Goal: Obtain resource: Download file/media

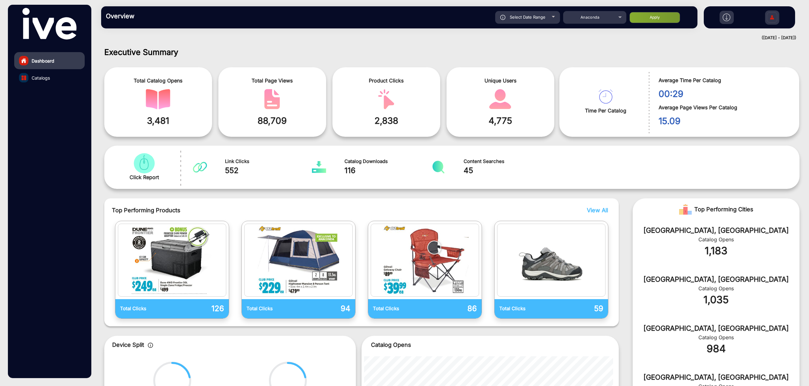
scroll to position [5, 0]
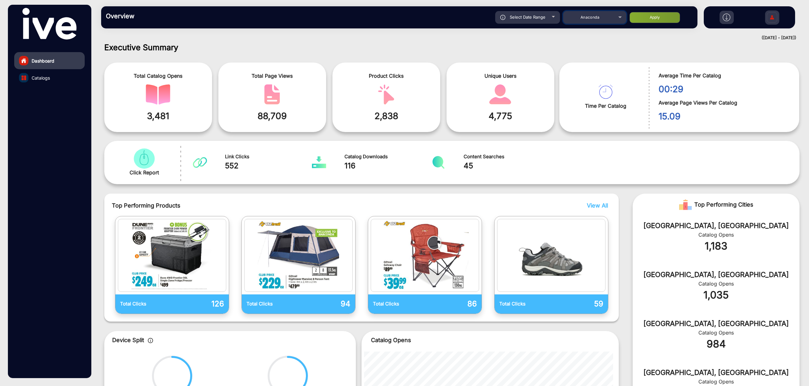
click at [464, 19] on div "Anaconda" at bounding box center [590, 18] width 51 height 8
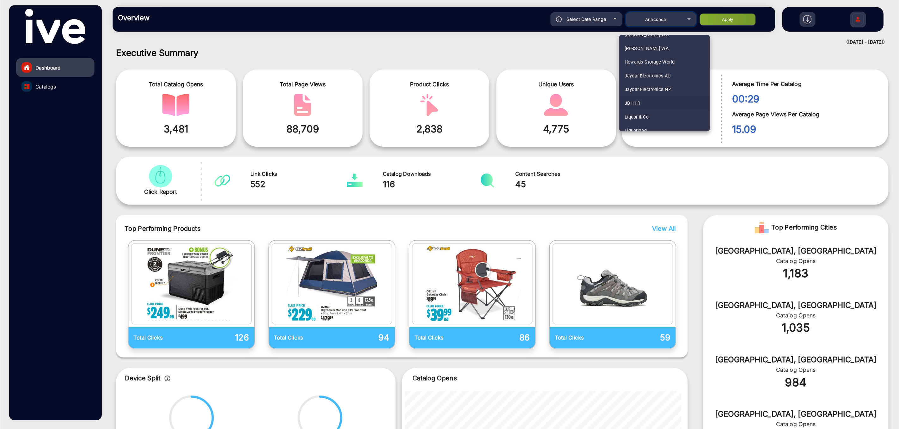
scroll to position [645, 0]
click at [464, 61] on mat-option "JB Hi-fi" at bounding box center [598, 60] width 82 height 12
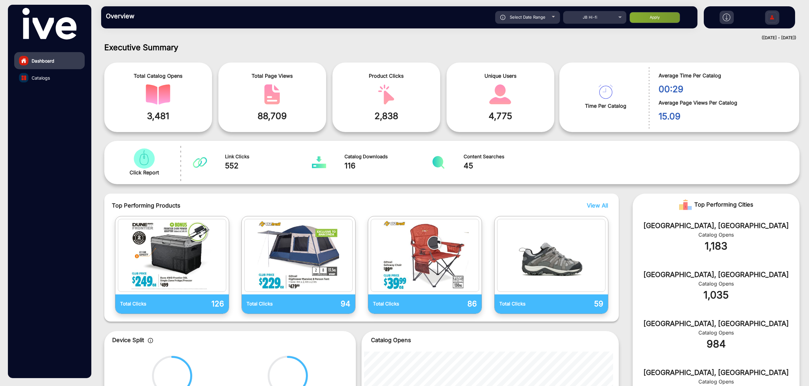
click at [464, 16] on span "Select Date Range" at bounding box center [528, 17] width 36 height 5
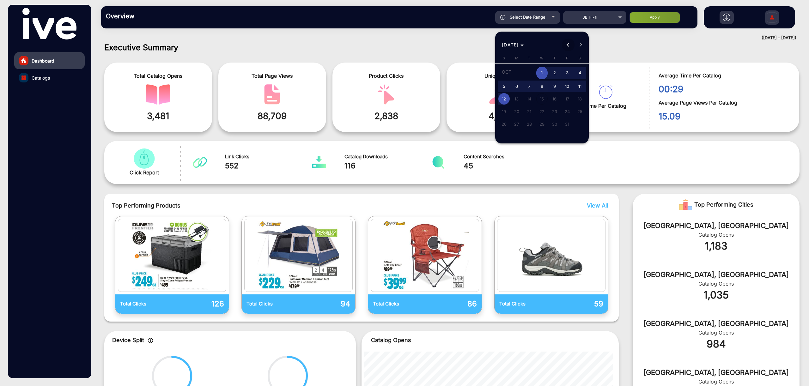
click at [464, 45] on button "Previous month" at bounding box center [568, 45] width 13 height 13
click at [464, 111] on span "18" at bounding box center [554, 109] width 11 height 11
type input "[DATE]"
click at [464, 43] on button "Next month" at bounding box center [581, 45] width 13 height 13
click at [464, 88] on span "8" at bounding box center [541, 86] width 11 height 11
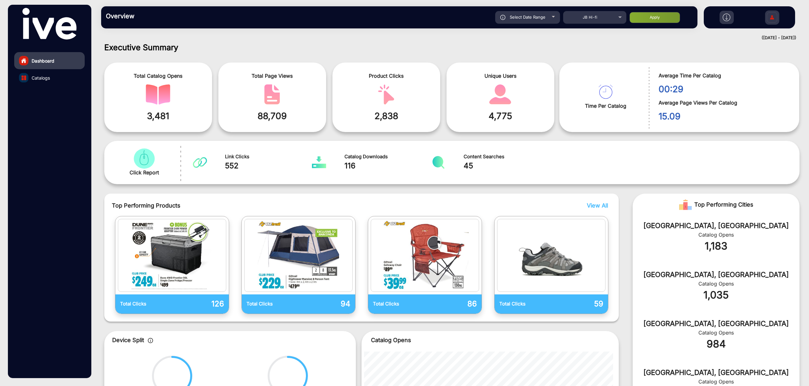
type input "[DATE]"
click at [464, 21] on button "Apply" at bounding box center [655, 17] width 51 height 11
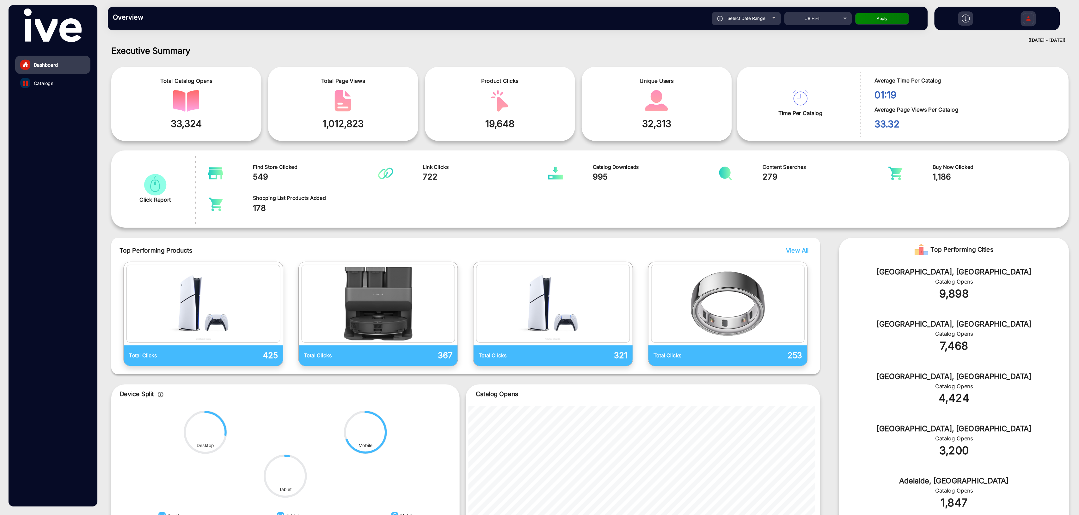
scroll to position [4, 0]
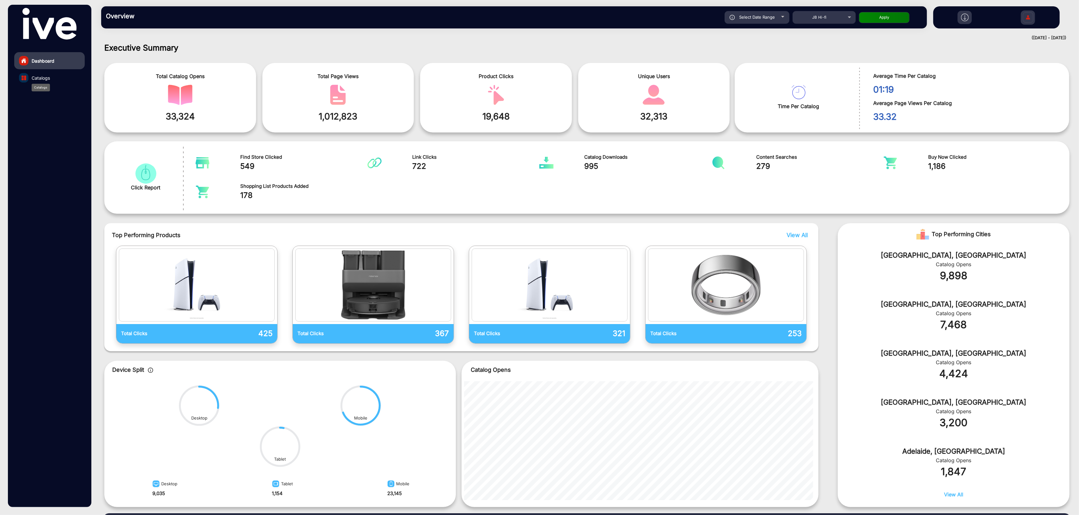
drag, startPoint x: 41, startPoint y: 75, endPoint x: 60, endPoint y: 84, distance: 20.4
click at [41, 75] on span "Catalogs" at bounding box center [41, 78] width 18 height 7
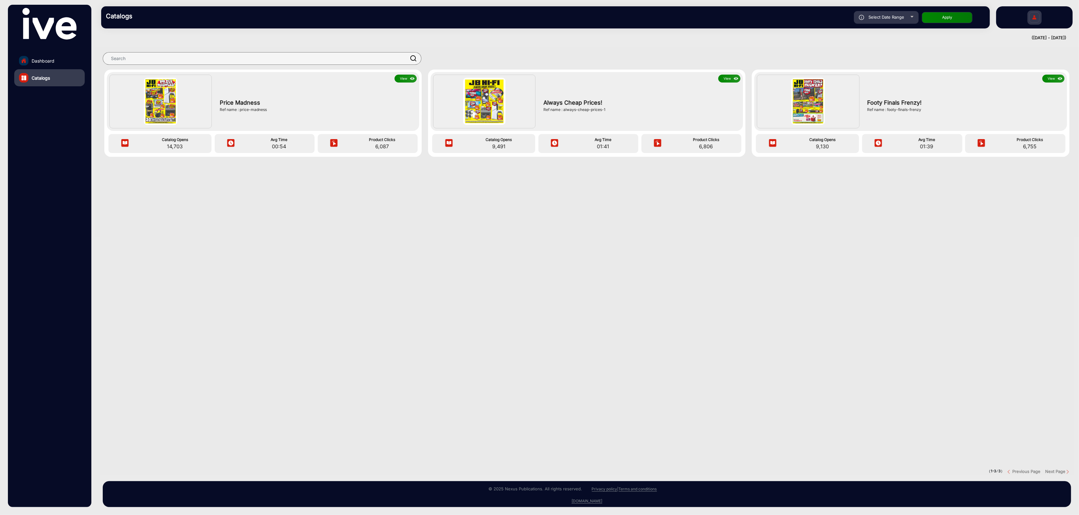
click at [403, 78] on button "View" at bounding box center [405, 79] width 22 height 8
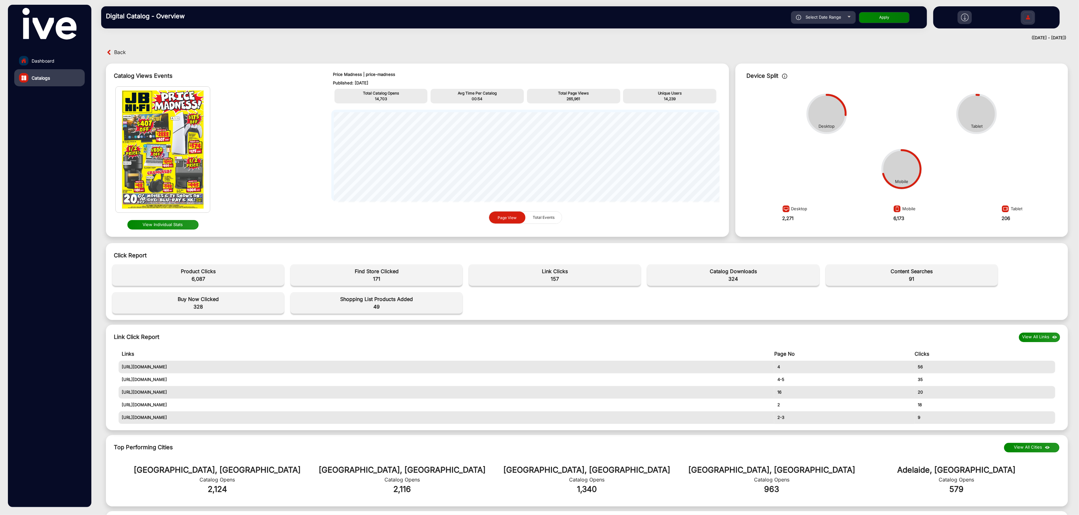
click at [464, 21] on div "Select Date Range" at bounding box center [823, 17] width 65 height 13
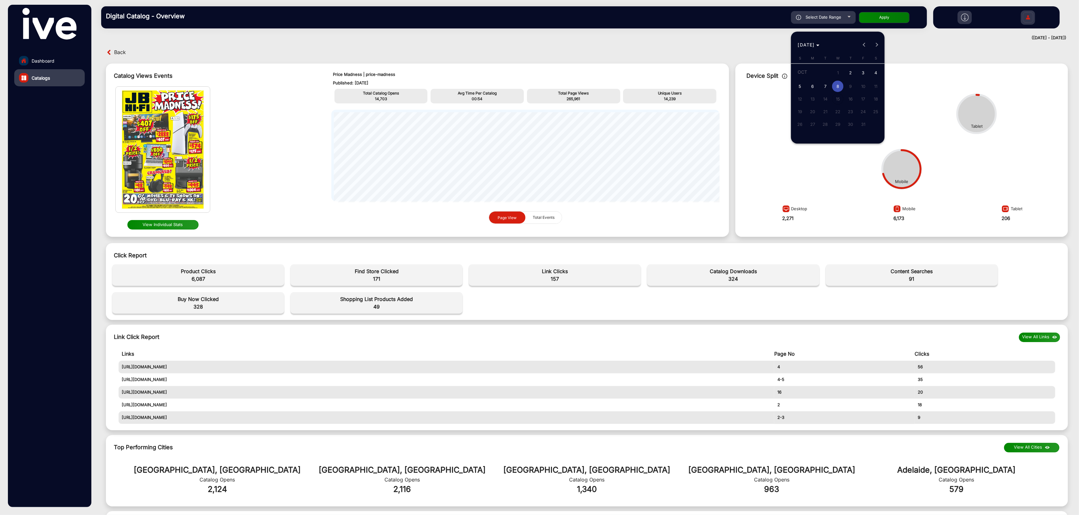
click at [464, 74] on span "2" at bounding box center [849, 73] width 11 height 13
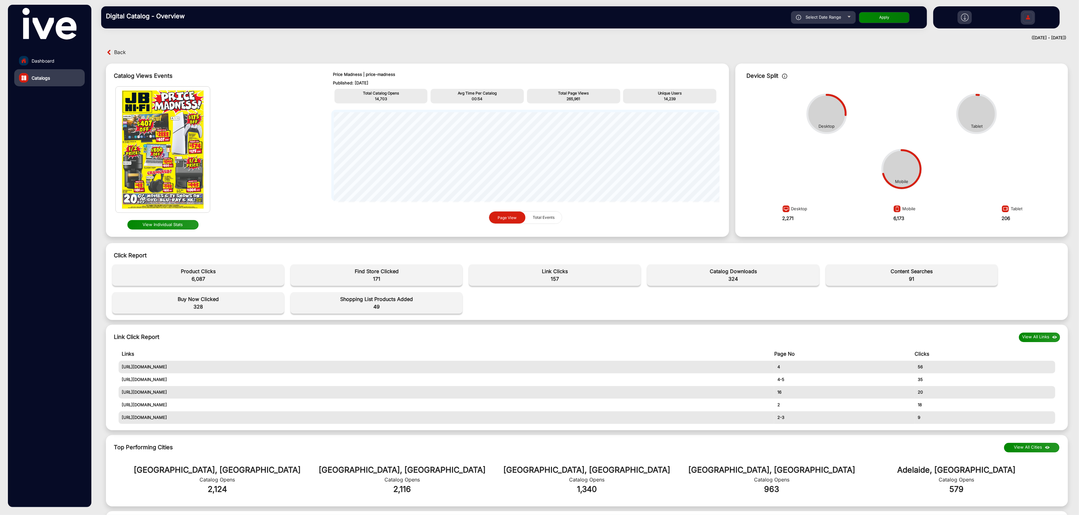
type input "[DATE]"
click at [464, 17] on span "Select Date Range" at bounding box center [823, 17] width 36 height 5
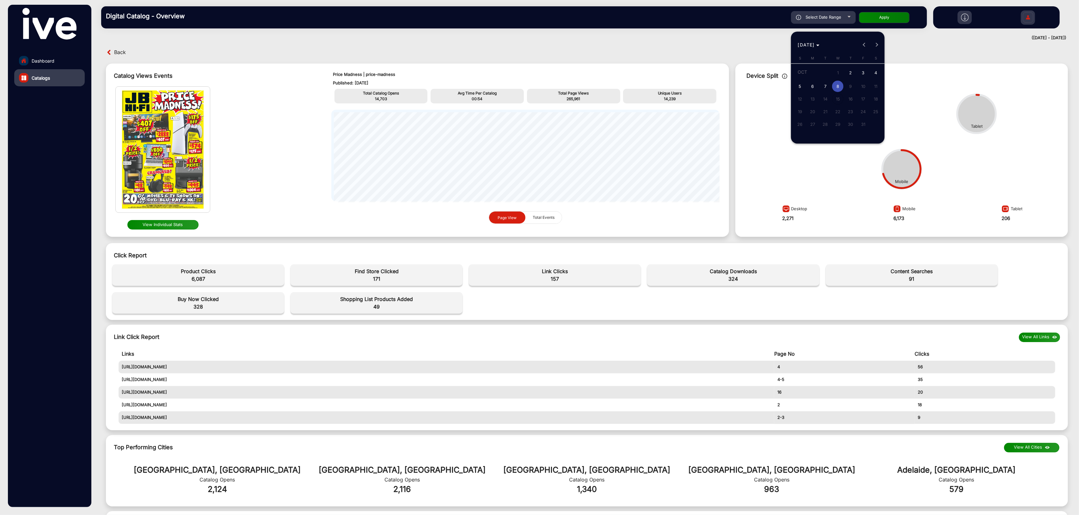
click at [464, 70] on span "2" at bounding box center [849, 73] width 11 height 13
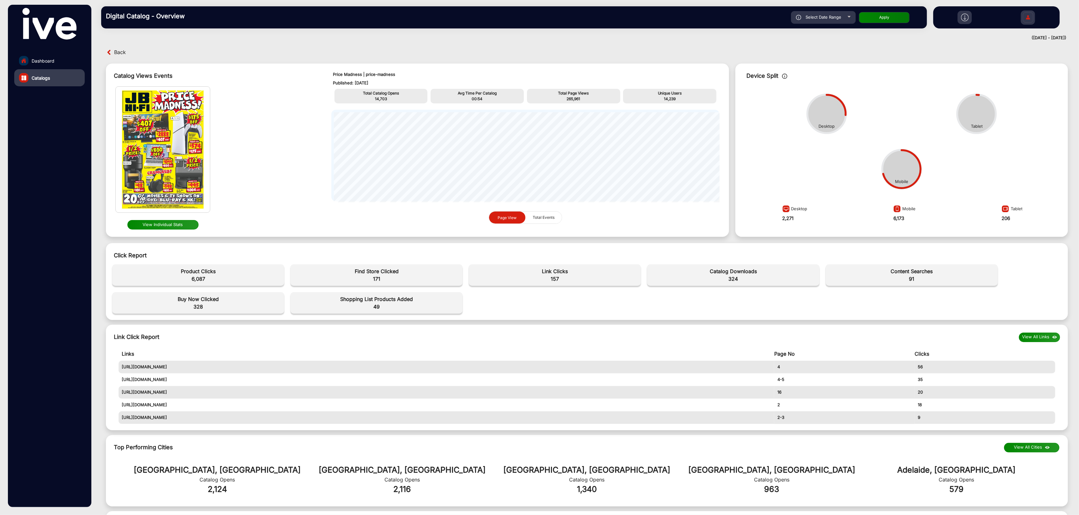
type input "[DATE]"
click at [464, 15] on span "Select Date Range" at bounding box center [823, 17] width 36 height 5
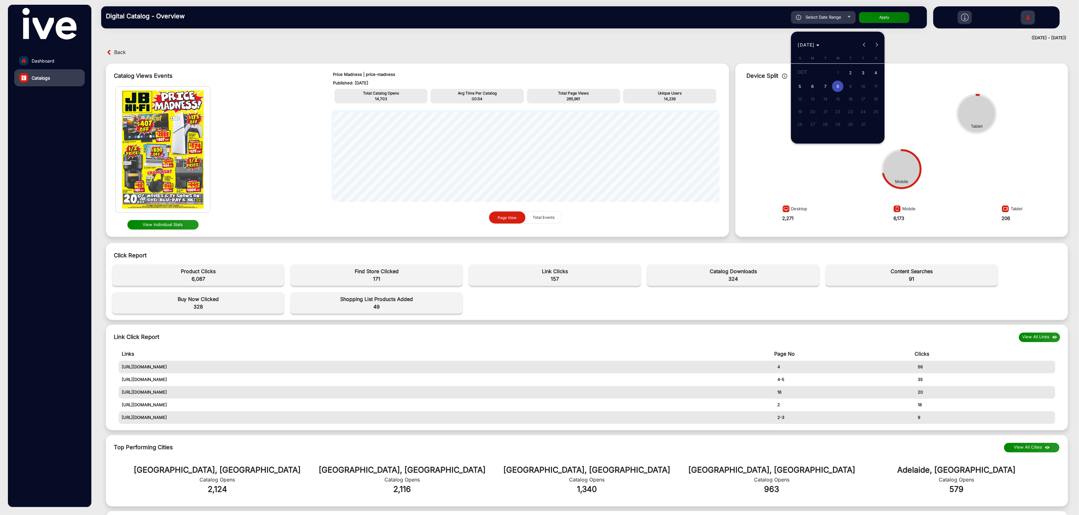
click at [464, 83] on span "8" at bounding box center [837, 86] width 11 height 11
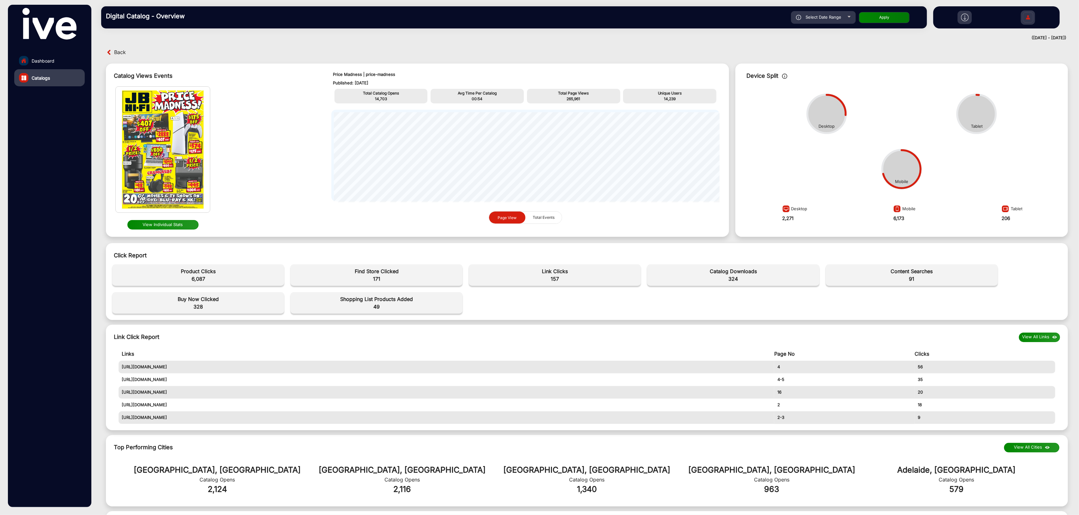
type input "[DATE]"
click at [464, 13] on button "Apply" at bounding box center [884, 17] width 51 height 11
click at [464, 17] on span "Select Date Range" at bounding box center [823, 17] width 36 height 5
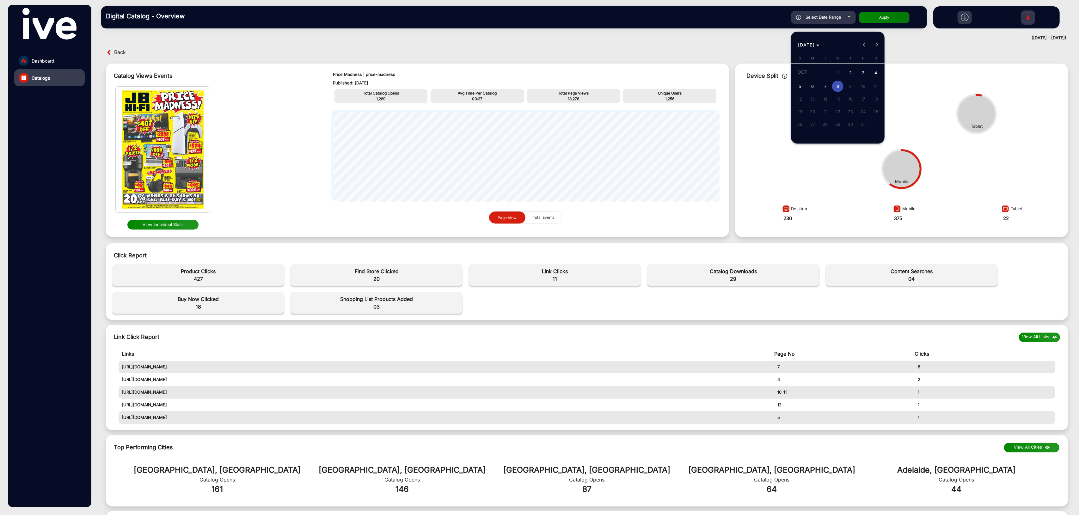
click at [464, 74] on span "2" at bounding box center [849, 73] width 11 height 13
type input "[DATE]"
click at [464, 86] on span "8" at bounding box center [837, 86] width 11 height 11
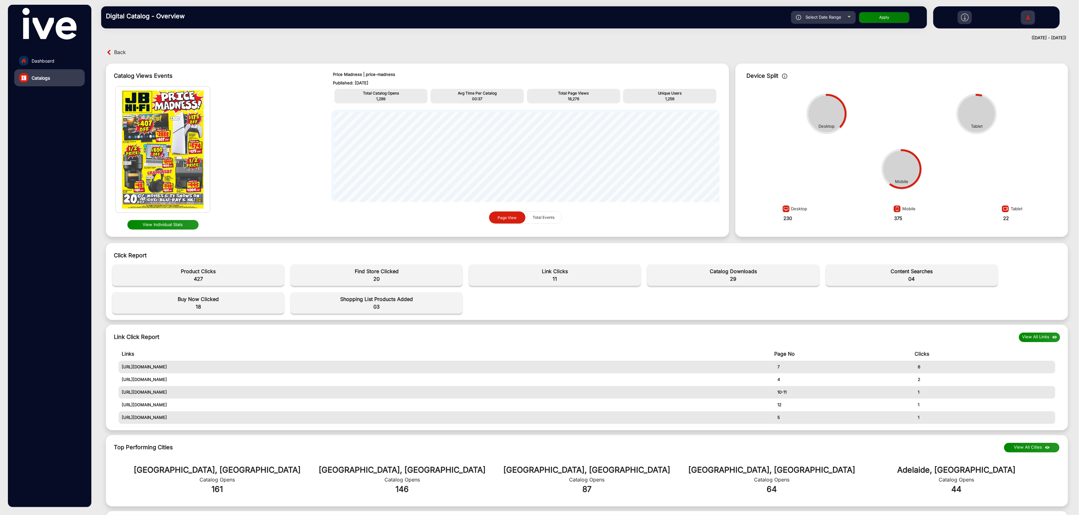
type input "[DATE]"
click at [464, 18] on button "Apply" at bounding box center [884, 17] width 51 height 11
click at [50, 61] on span "Dashboard" at bounding box center [43, 61] width 23 height 7
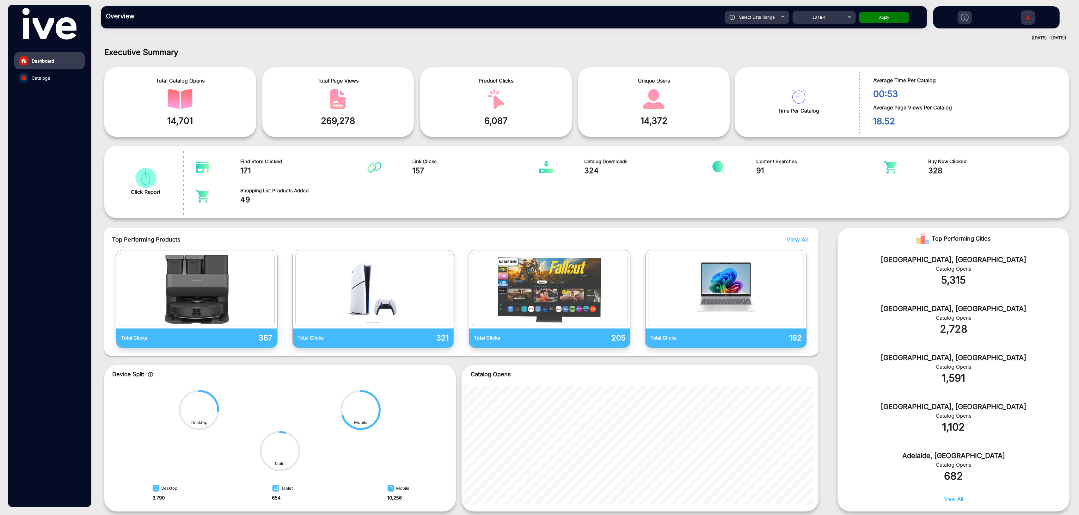
click at [464, 17] on div "Select Date Range" at bounding box center [756, 17] width 65 height 13
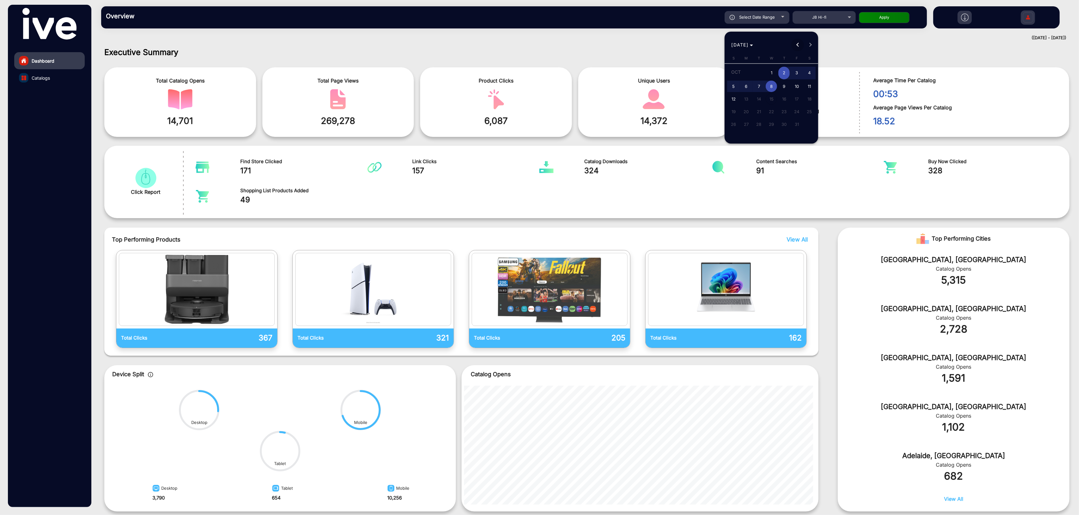
click at [464, 45] on button "Previous month" at bounding box center [797, 45] width 13 height 13
click at [464, 124] on span "25" at bounding box center [783, 122] width 11 height 11
type input "[DATE]"
click at [464, 44] on button "Next month" at bounding box center [810, 45] width 13 height 13
click at [464, 75] on span "1" at bounding box center [770, 73] width 11 height 13
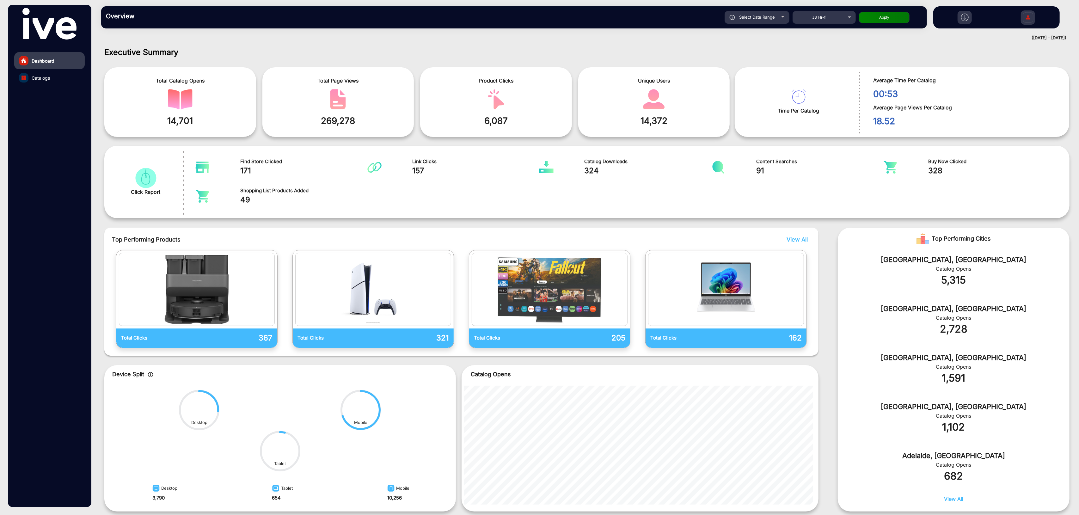
type input "[DATE]"
click at [464, 19] on button "Apply" at bounding box center [884, 17] width 51 height 11
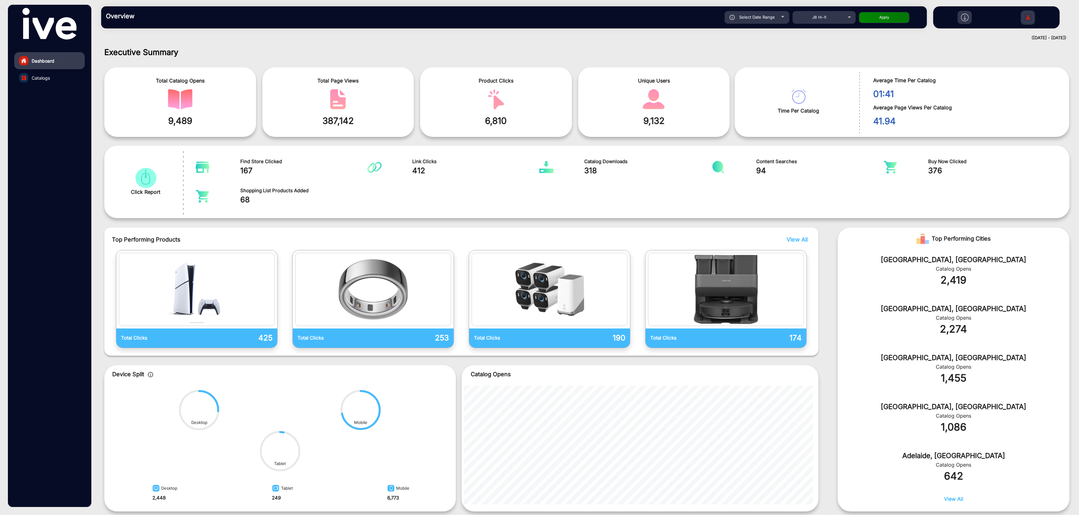
click at [464, 20] on div "Select Date Range" at bounding box center [756, 17] width 65 height 13
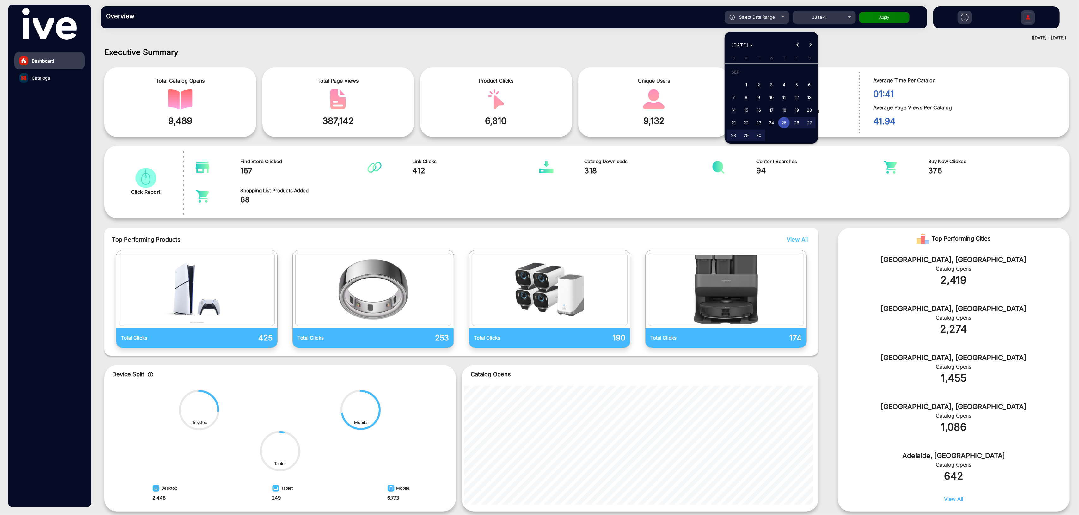
click at [464, 109] on span "18" at bounding box center [783, 109] width 11 height 11
type input "[DATE]"
click at [464, 125] on span "24" at bounding box center [770, 122] width 11 height 11
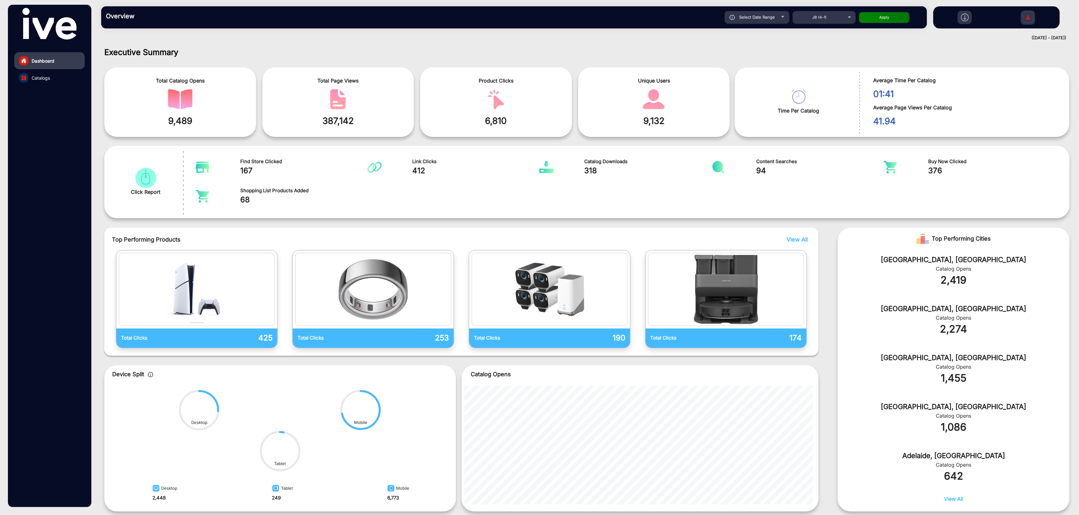
type input "[DATE]"
click at [464, 20] on button "Apply" at bounding box center [884, 17] width 51 height 11
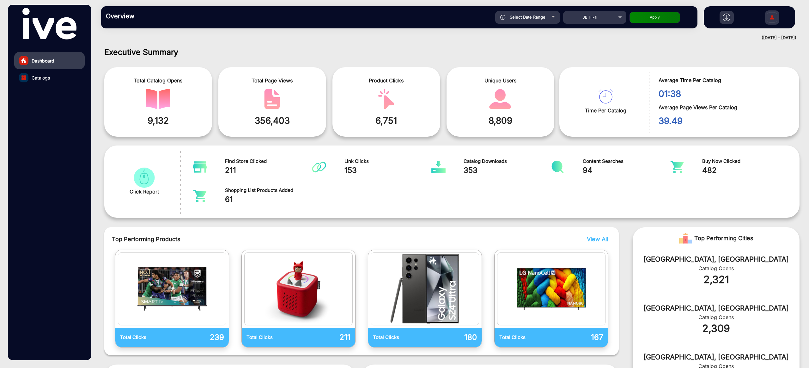
click at [464, 21] on img at bounding box center [727, 18] width 8 height 8
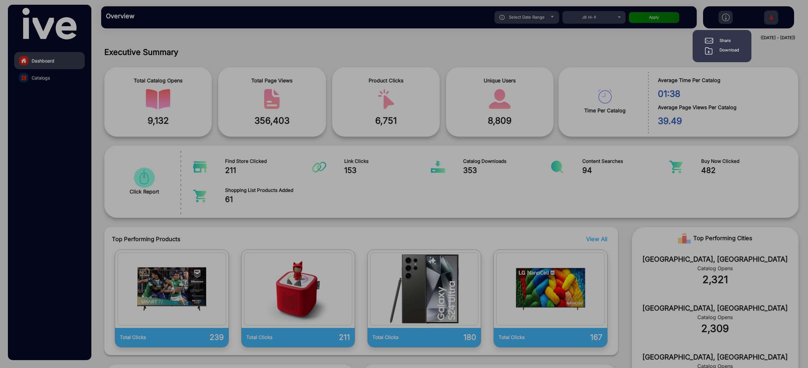
click at [464, 49] on div "Download" at bounding box center [729, 51] width 20 height 8
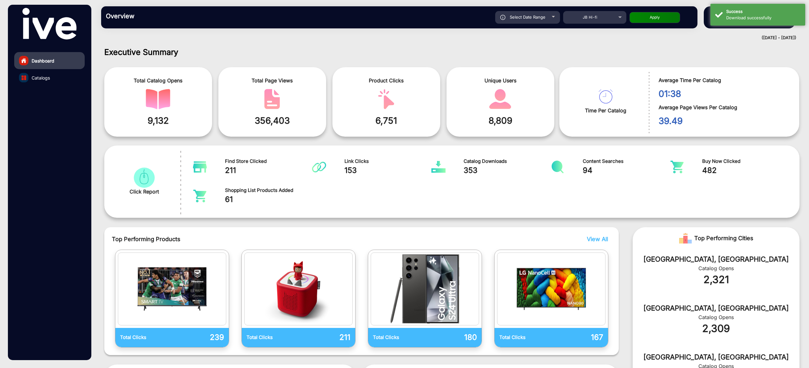
click at [370, 24] on div "Overview Reports Understand what makes your customers tick and learn how they a…" at bounding box center [399, 17] width 596 height 22
click at [464, 15] on span "Select Date Range" at bounding box center [528, 17] width 36 height 5
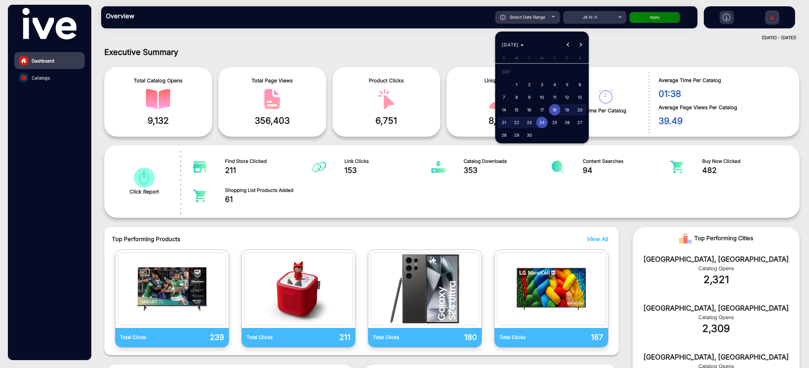
click at [464, 123] on span "25" at bounding box center [554, 122] width 11 height 11
type input "[DATE]"
click at [464, 46] on span "Next month" at bounding box center [581, 45] width 13 height 13
click at [464, 73] on span "1" at bounding box center [541, 73] width 11 height 13
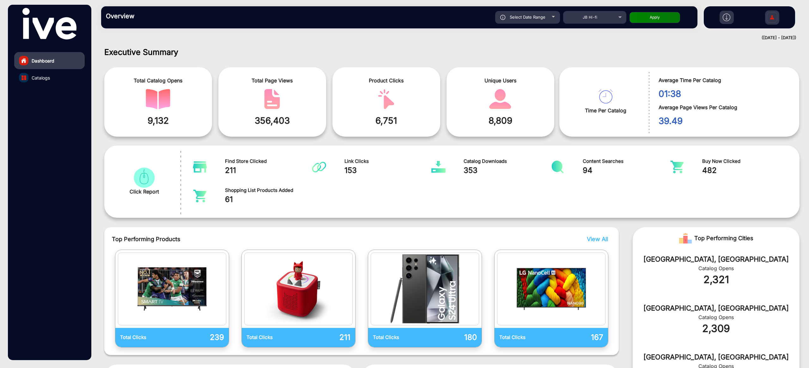
type input "[DATE]"
click at [464, 17] on button "Apply" at bounding box center [655, 17] width 51 height 11
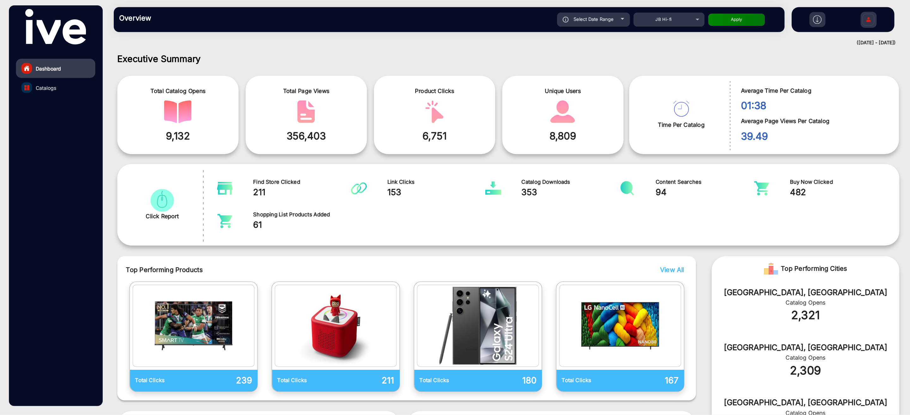
scroll to position [4, 0]
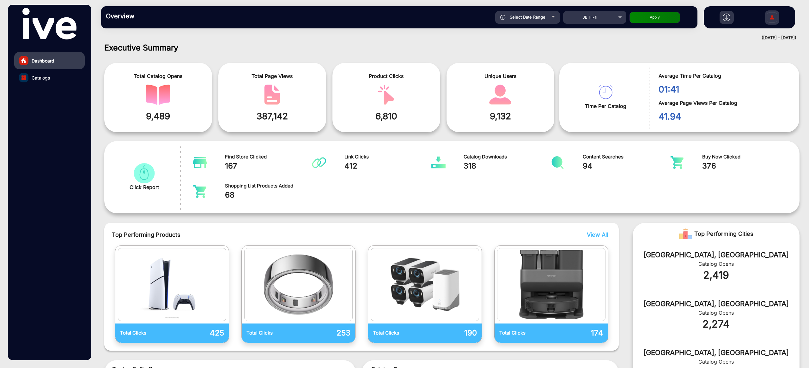
click at [464, 19] on img at bounding box center [727, 18] width 8 height 8
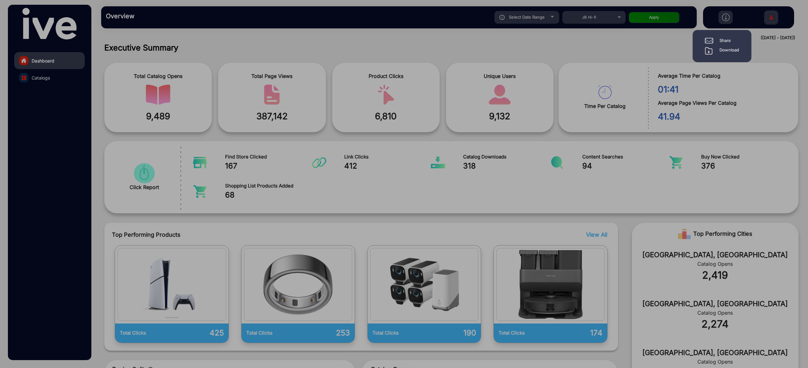
click at [464, 50] on div "Download" at bounding box center [729, 51] width 20 height 8
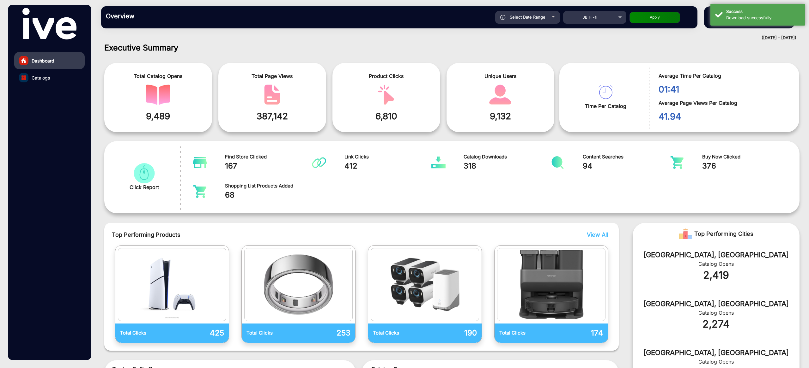
click at [464, 17] on div "Select Date Range" at bounding box center [527, 17] width 65 height 13
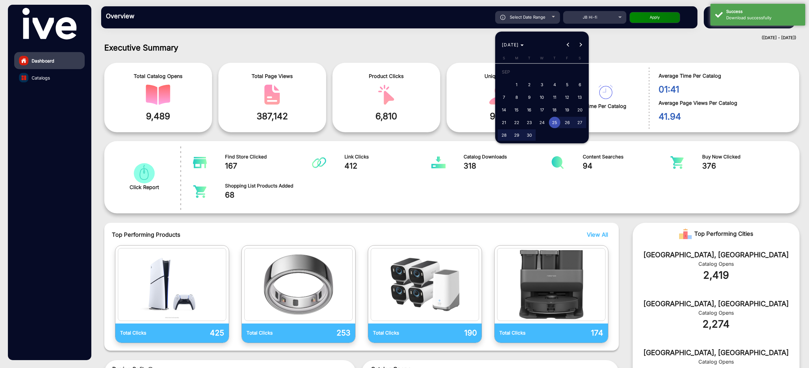
click at [464, 46] on button "Next month" at bounding box center [581, 45] width 13 height 13
click at [464, 74] on span "2" at bounding box center [554, 73] width 11 height 13
type input "[DATE]"
click at [464, 83] on span "8" at bounding box center [541, 86] width 11 height 11
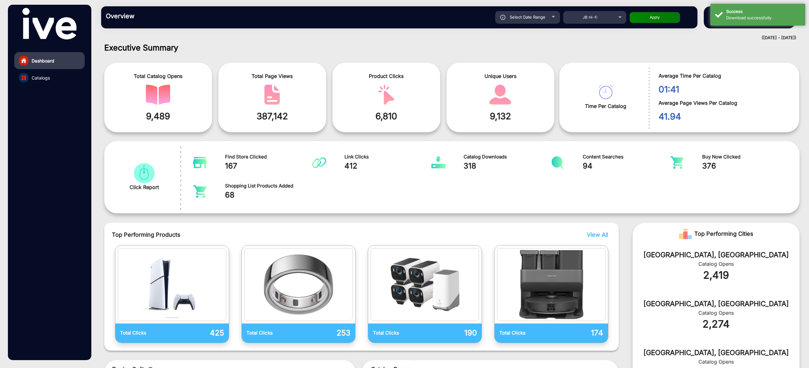
type input "[DATE]"
click at [464, 20] on button "Apply" at bounding box center [655, 17] width 51 height 11
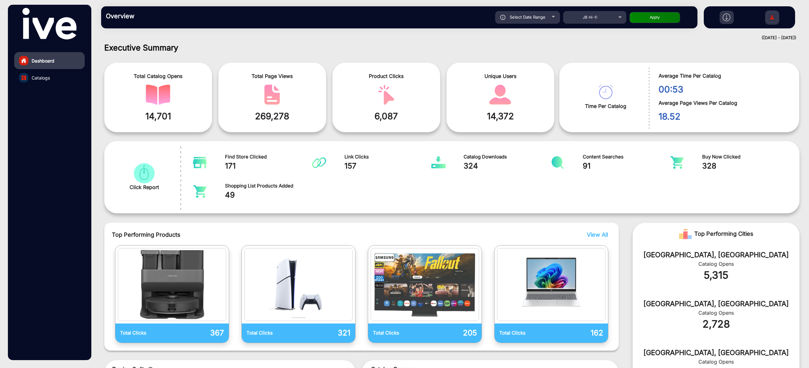
click at [464, 18] on img at bounding box center [727, 18] width 8 height 8
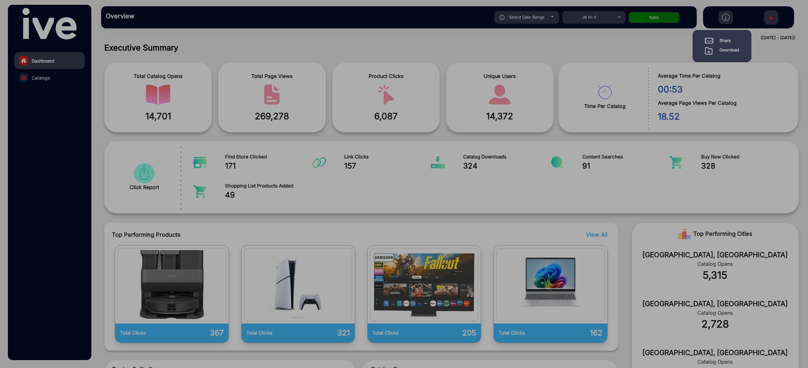
click at [464, 49] on div "Download" at bounding box center [729, 51] width 20 height 8
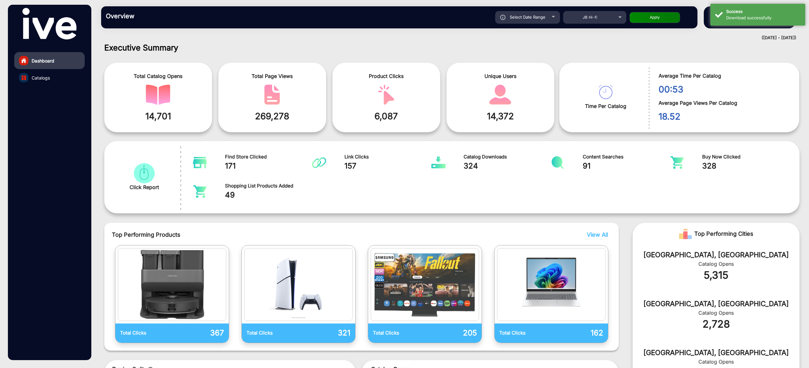
click at [464, 47] on h1 "Executive Summary" at bounding box center [451, 47] width 695 height 9
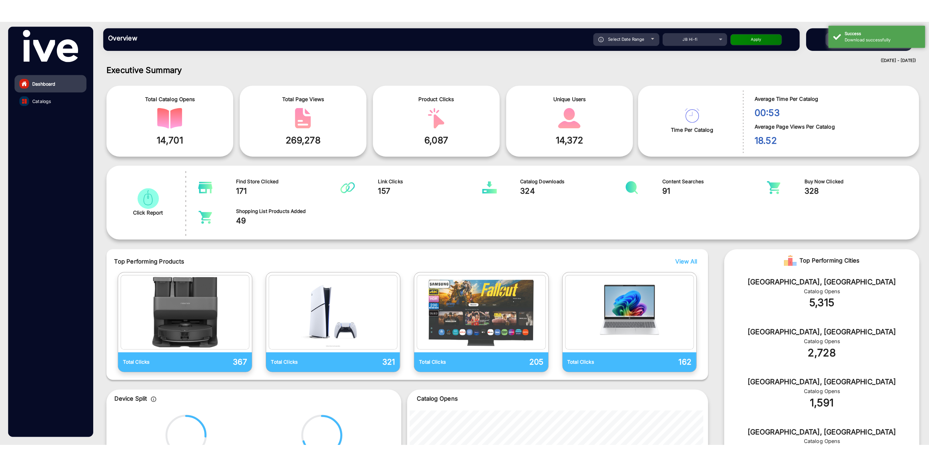
scroll to position [0, 0]
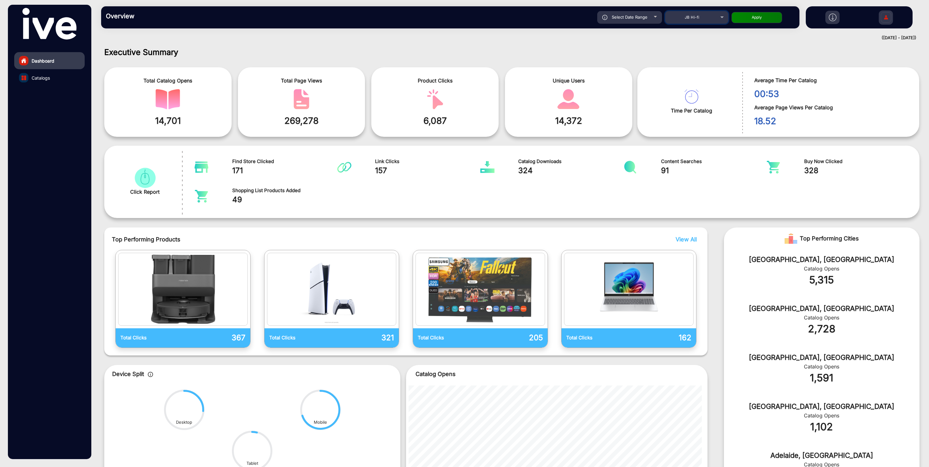
click at [464, 20] on div "JB Hi-fi" at bounding box center [692, 18] width 51 height 8
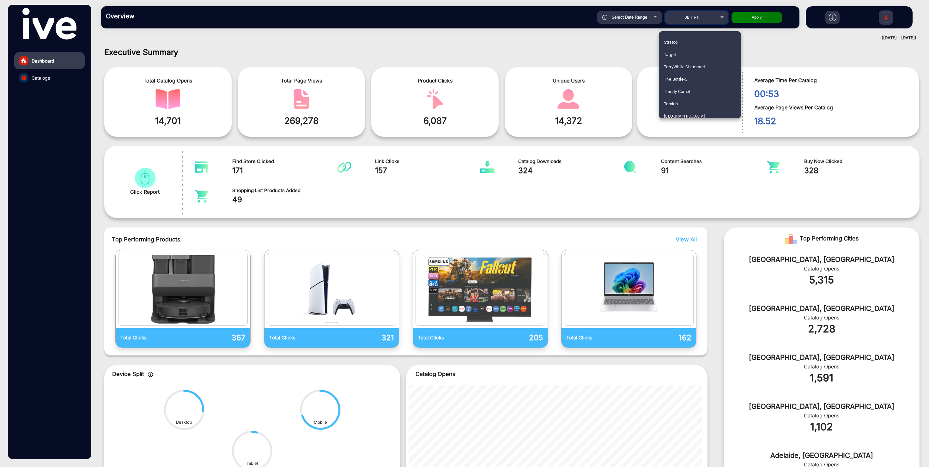
scroll to position [1099, 0]
click at [464, 101] on mat-option "Tomkin" at bounding box center [700, 99] width 82 height 12
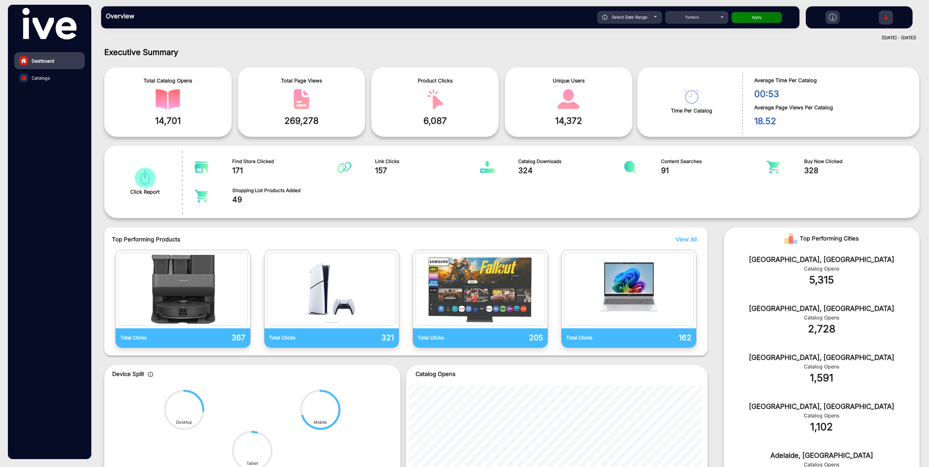
click at [464, 16] on span "Select Date Range" at bounding box center [630, 17] width 36 height 5
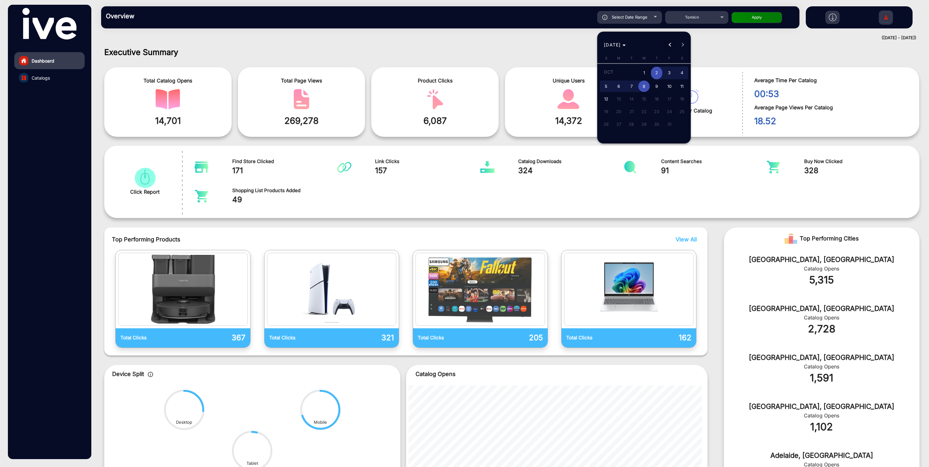
click at [464, 47] on span "Previous month" at bounding box center [670, 45] width 13 height 13
click at [464, 86] on span "1" at bounding box center [631, 84] width 11 height 11
type input "[DATE]"
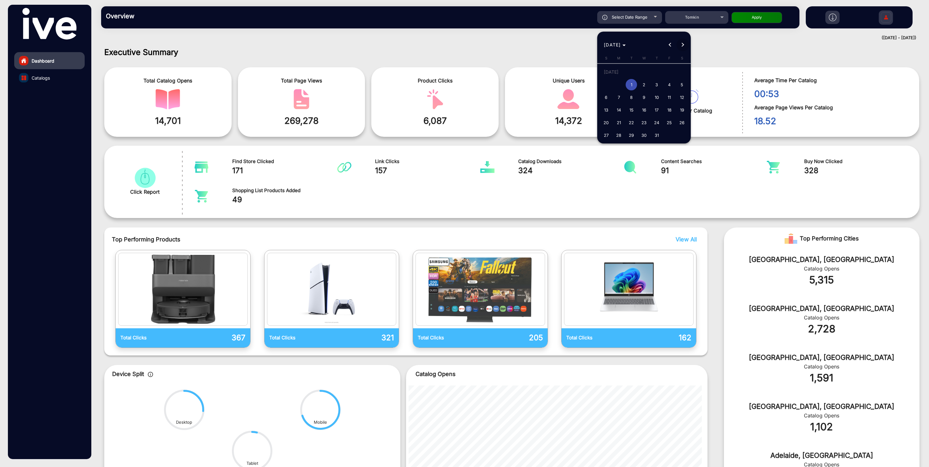
click at [464, 46] on button "Next month" at bounding box center [683, 45] width 13 height 13
click at [464, 99] on span "12" at bounding box center [605, 98] width 11 height 11
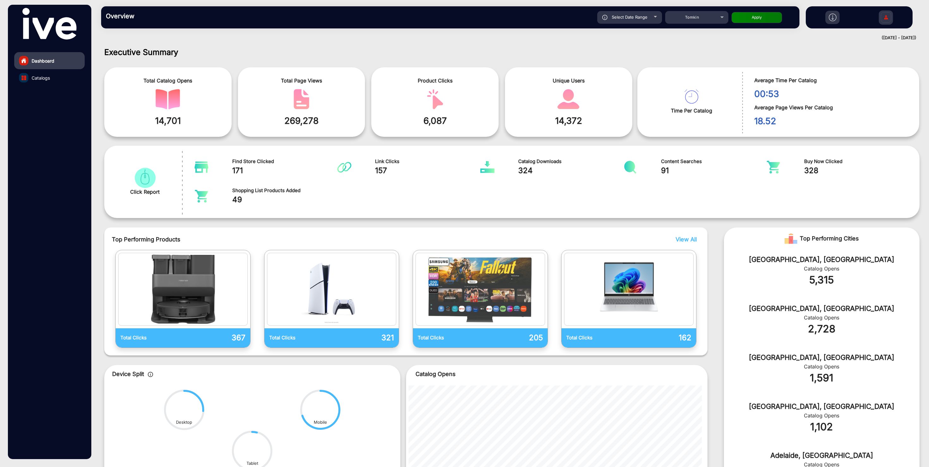
type input "[DATE]"
click at [464, 17] on button "Apply" at bounding box center [757, 17] width 51 height 11
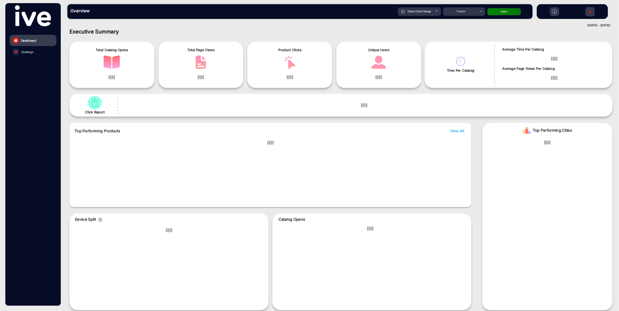
scroll to position [0, 0]
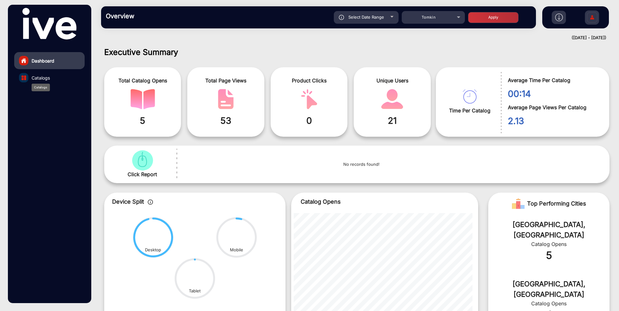
click at [47, 78] on span "Catalogs" at bounding box center [41, 78] width 18 height 7
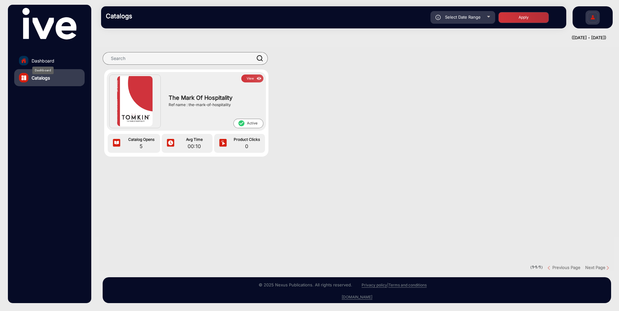
click at [54, 60] on span "Dashboard" at bounding box center [43, 61] width 23 height 7
